Goal: Use online tool/utility: Utilize a website feature to perform a specific function

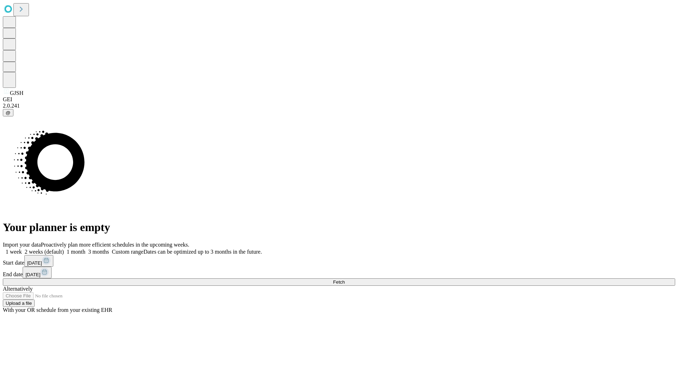
click at [345, 280] on span "Fetch" at bounding box center [339, 282] width 12 height 5
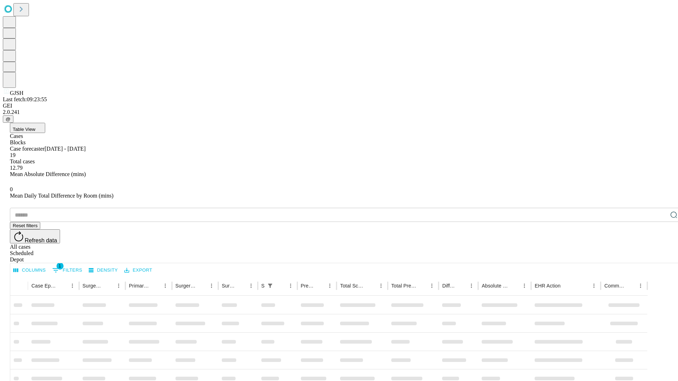
click at [35, 127] on span "Table View" at bounding box center [24, 129] width 23 height 5
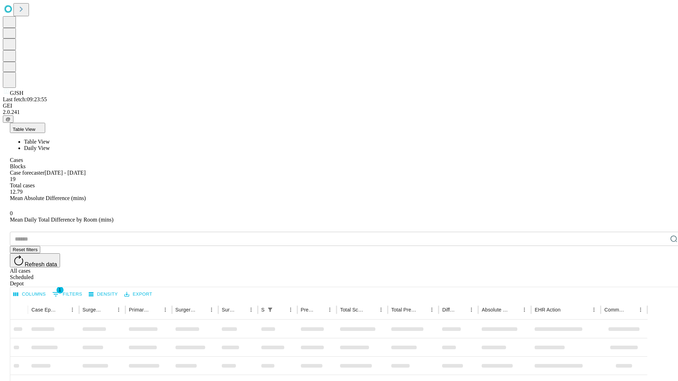
click at [50, 145] on span "Daily View" at bounding box center [37, 148] width 26 height 6
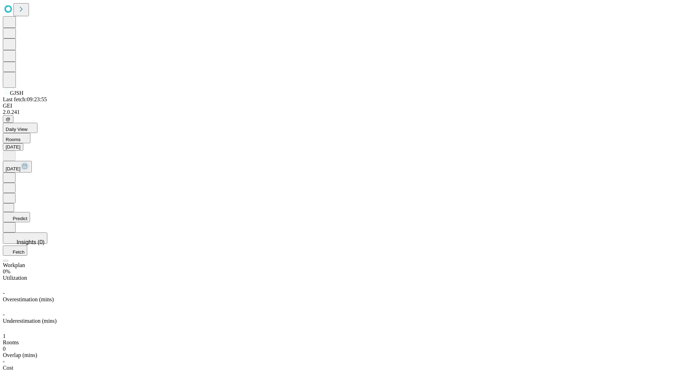
click at [30, 212] on button "Predict" at bounding box center [16, 217] width 27 height 10
